Goal: Task Accomplishment & Management: Manage account settings

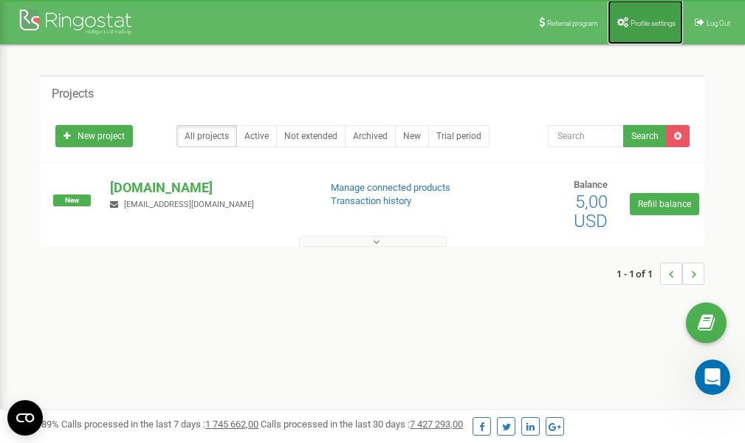
click at [639, 21] on span "Profile settings" at bounding box center [653, 23] width 45 height 8
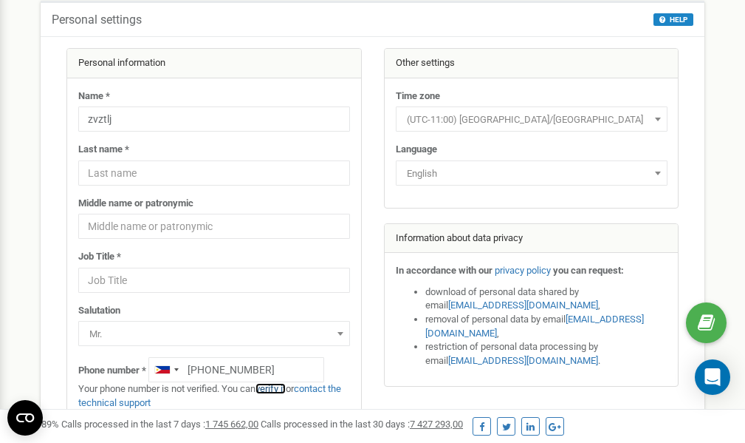
click at [275, 387] on link "verify it" at bounding box center [271, 388] width 30 height 11
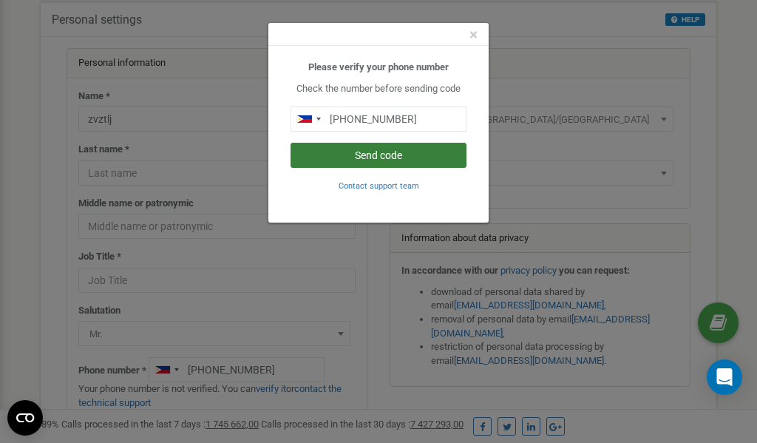
click at [381, 157] on button "Send code" at bounding box center [378, 155] width 176 height 25
